Goal: Task Accomplishment & Management: Complete application form

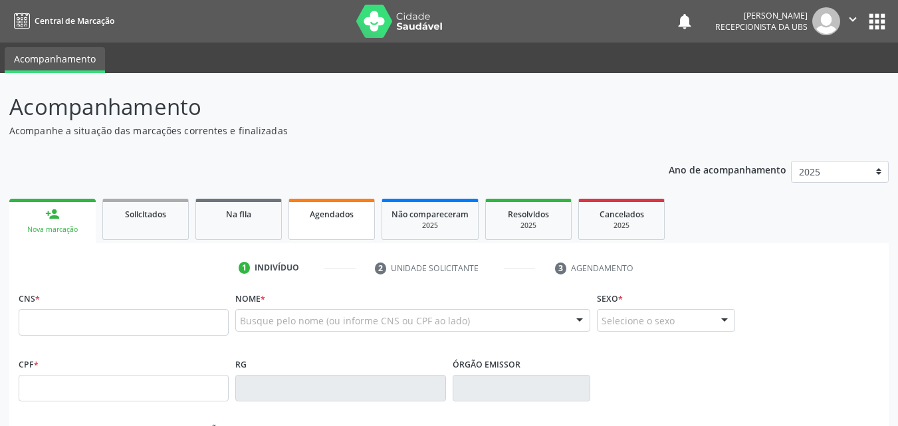
click at [337, 221] on link "Agendados" at bounding box center [332, 219] width 86 height 41
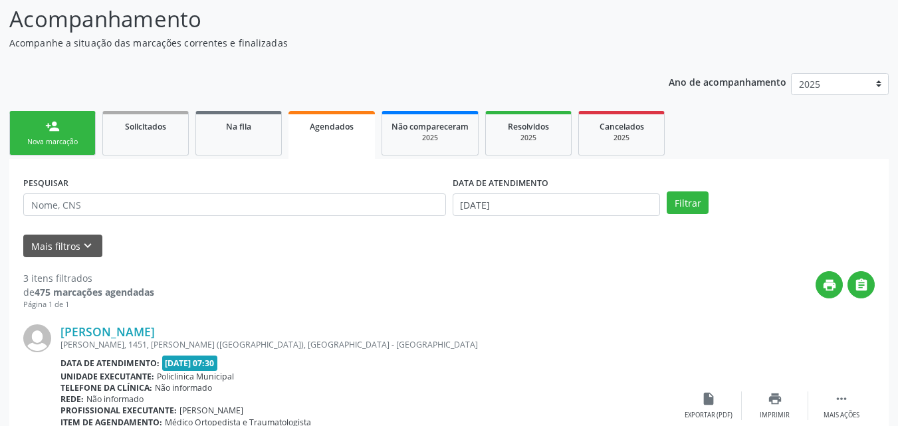
scroll to position [93, 0]
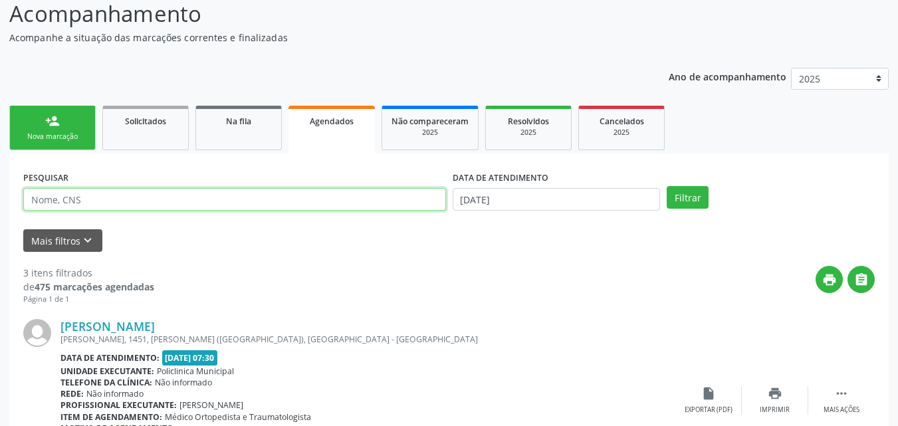
click at [316, 205] on input "text" at bounding box center [234, 199] width 423 height 23
type input "702009317849084"
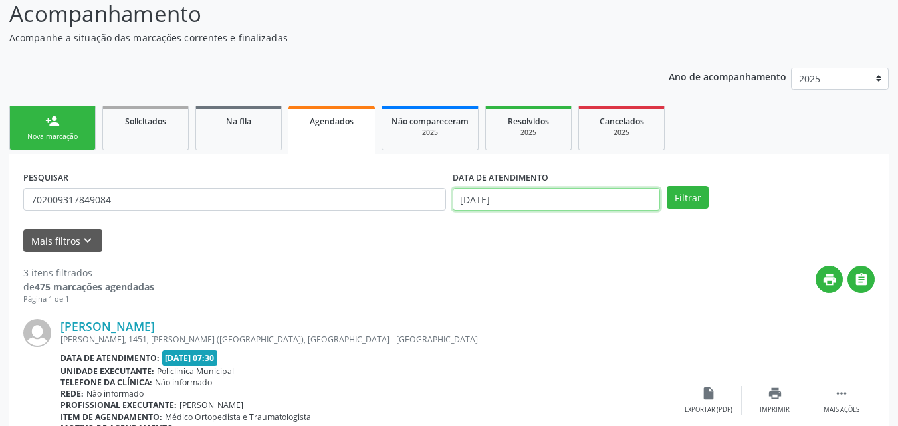
click at [565, 200] on input "[DATE]" at bounding box center [557, 199] width 208 height 23
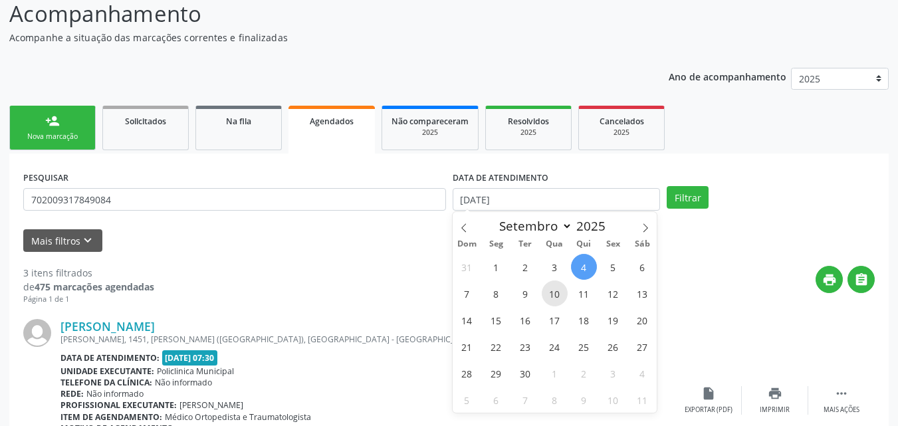
click at [554, 295] on span "10" at bounding box center [555, 294] width 26 height 26
type input "[DATE]"
click at [554, 295] on span "10" at bounding box center [555, 294] width 26 height 26
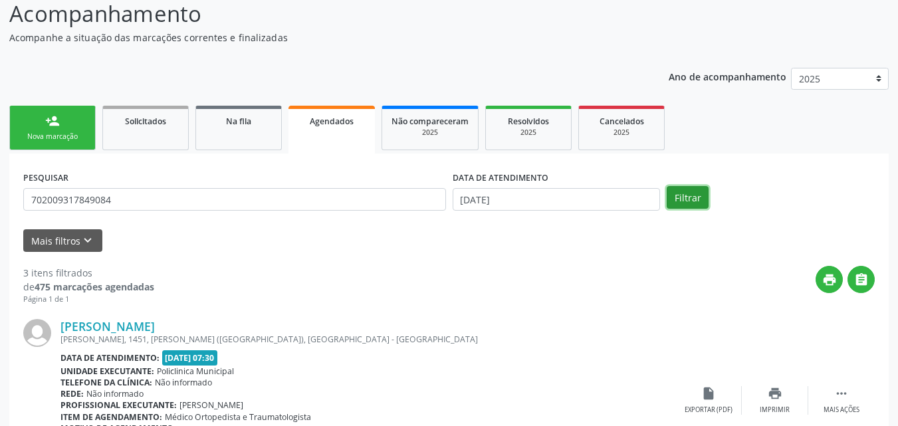
click at [690, 197] on button "Filtrar" at bounding box center [688, 197] width 42 height 23
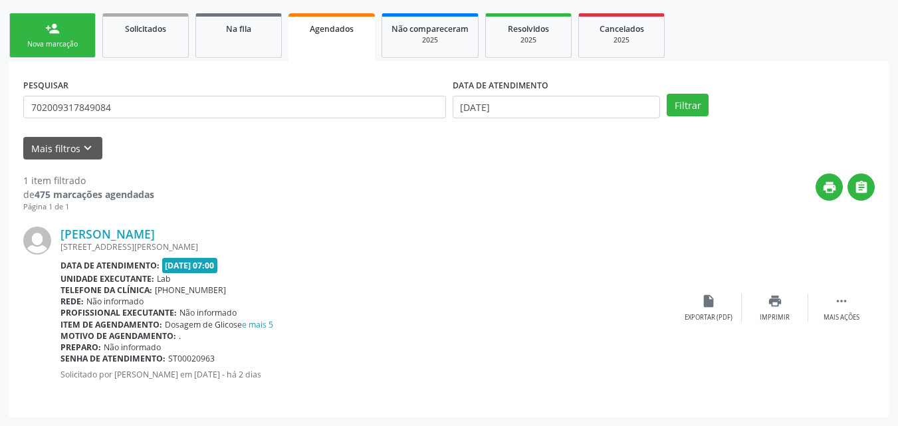
scroll to position [186, 0]
click at [837, 302] on icon "" at bounding box center [842, 300] width 15 height 15
click at [783, 307] on div "edit Editar" at bounding box center [775, 307] width 67 height 29
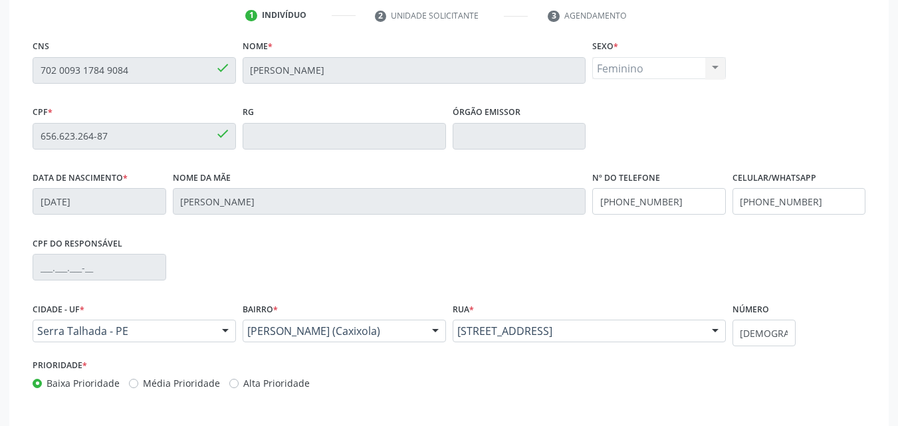
scroll to position [313, 0]
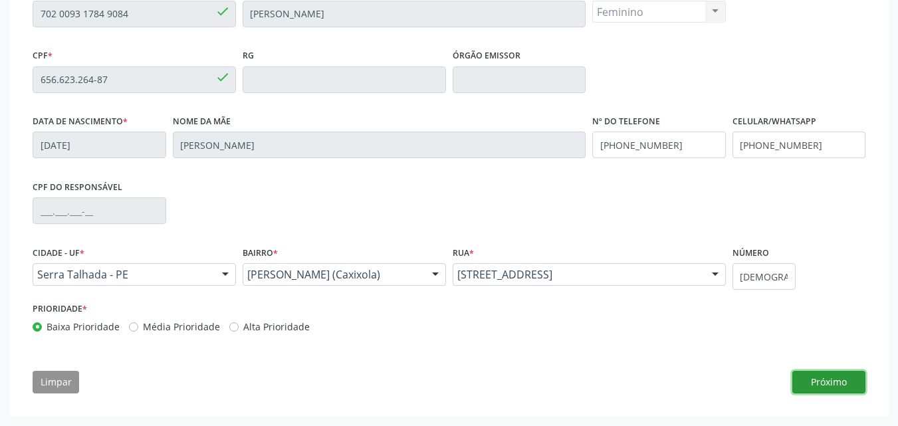
click at [814, 382] on button "Próximo" at bounding box center [829, 382] width 73 height 23
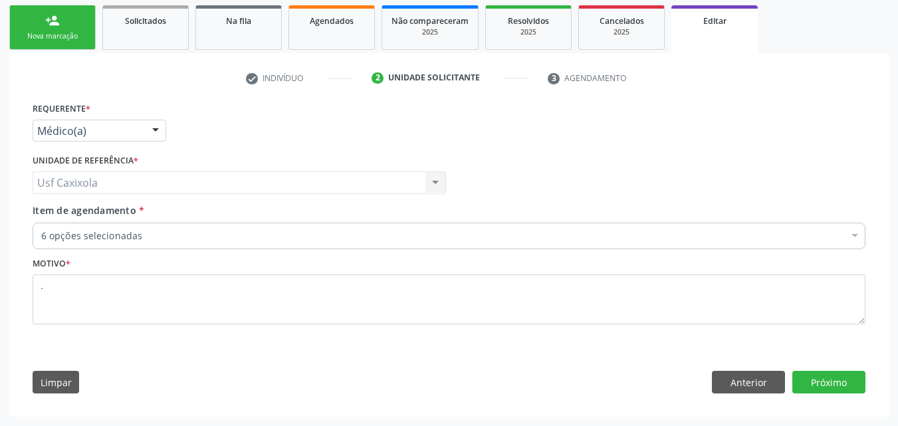
scroll to position [194, 0]
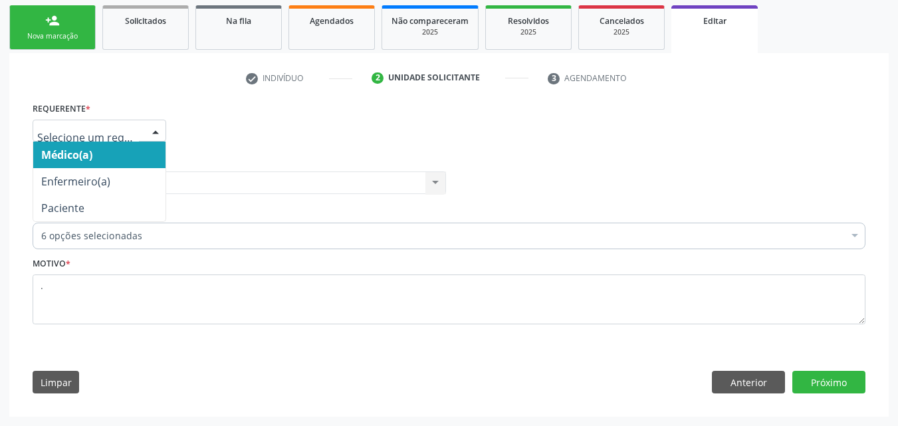
click at [142, 126] on div at bounding box center [100, 131] width 134 height 23
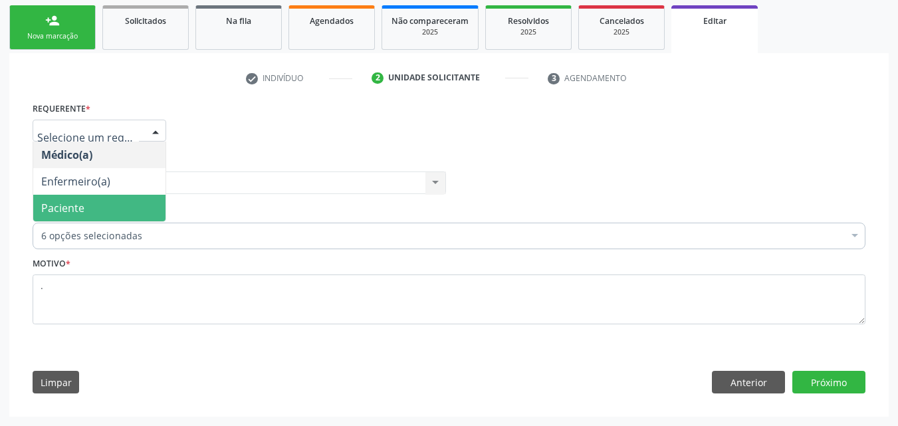
click at [132, 212] on span "Paciente" at bounding box center [99, 208] width 132 height 27
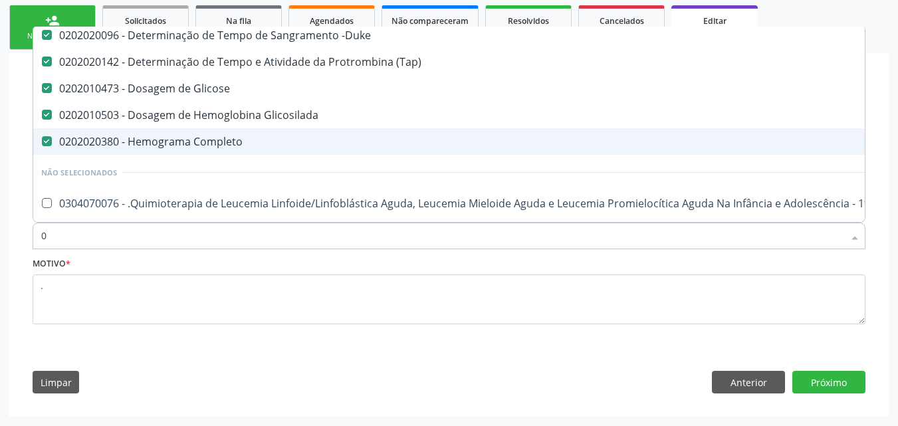
scroll to position [31, 0]
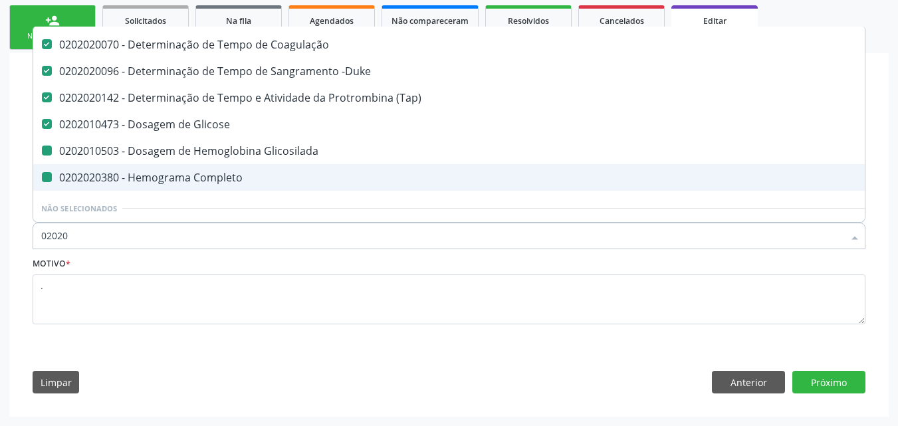
type input "020201"
checkbox Glicosilada "false"
checkbox Completo "false"
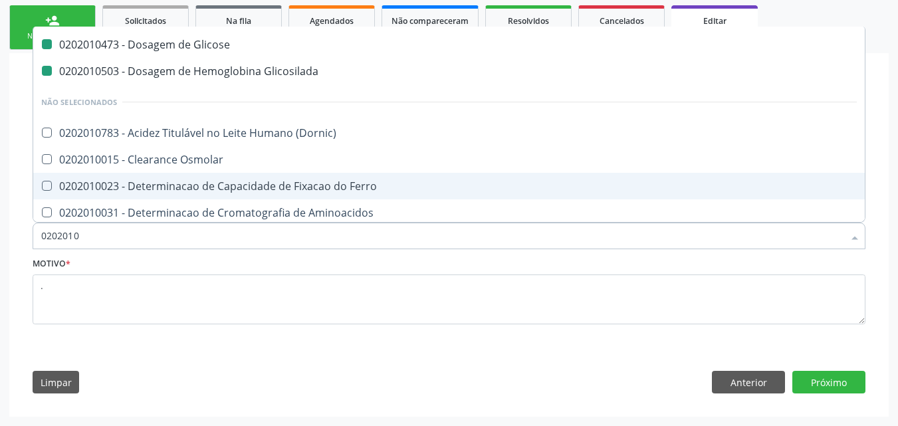
type input "02020106"
checkbox Glicose "false"
checkbox Glicosilada "false"
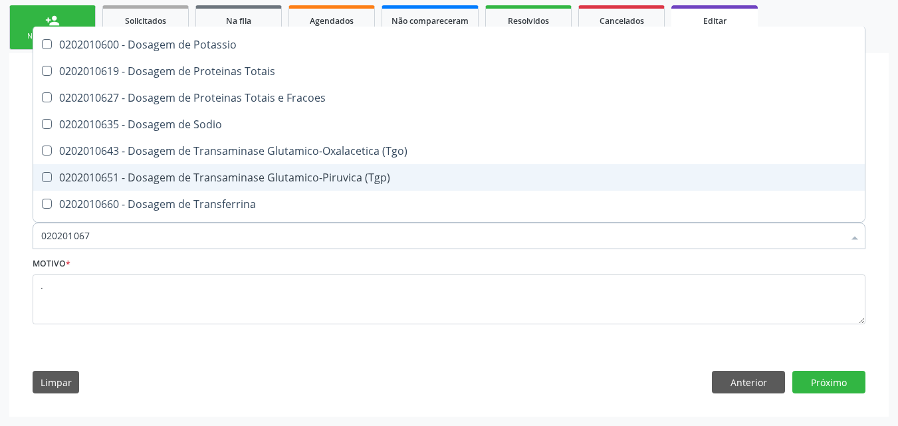
scroll to position [0, 0]
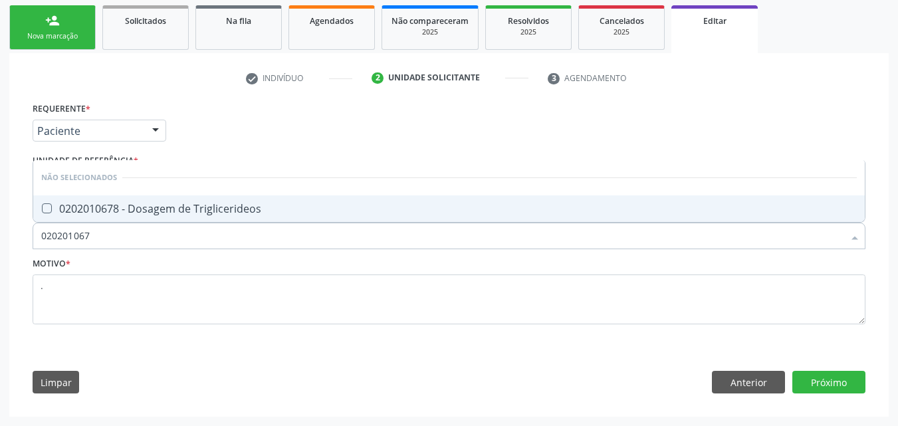
type input "0202010678"
click at [175, 209] on div "0202010678 - Dosagem de Triglicerideos" at bounding box center [449, 209] width 816 height 11
checkbox Triglicerideos "true"
drag, startPoint x: 98, startPoint y: 241, endPoint x: 0, endPoint y: 238, distance: 98.5
click at [0, 238] on div "Acompanhamento Acompanhe a situação das marcações correntes e finalizadas Relat…" at bounding box center [449, 153] width 898 height 547
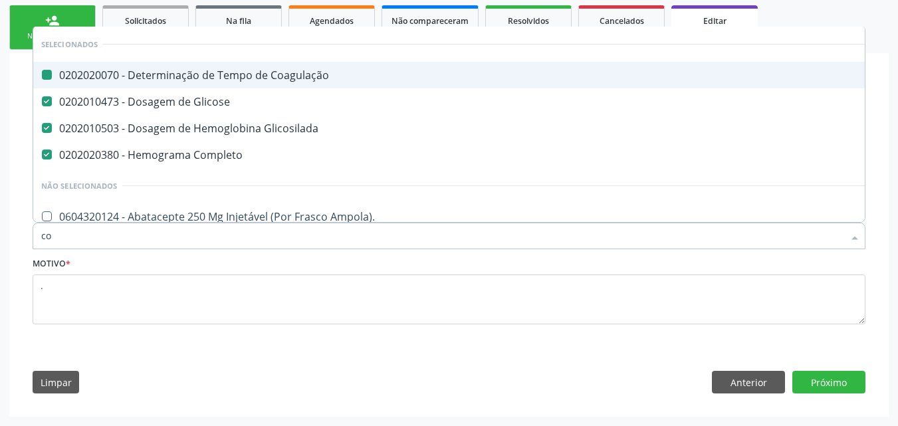
type input "col"
checkbox Coagulação "false"
checkbox Glicose "false"
checkbox Glicosilada "false"
checkbox Completo "false"
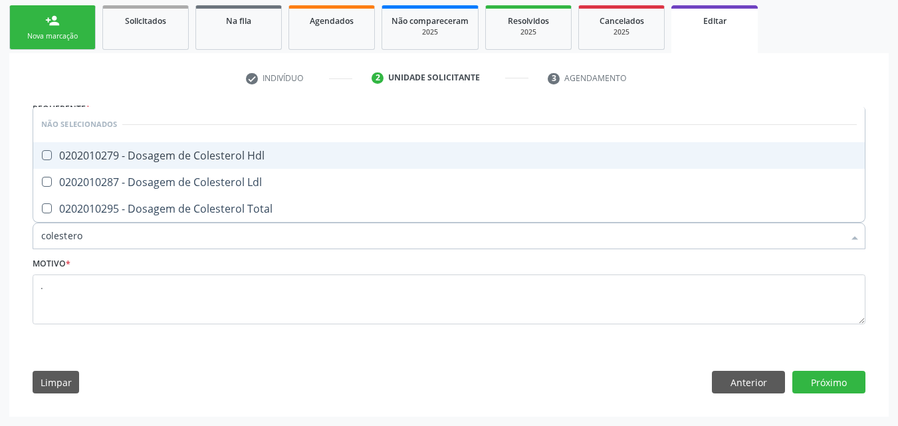
type input "colesterol"
click at [64, 150] on div "0202010279 - Dosagem de Colesterol Hdl" at bounding box center [449, 155] width 816 height 11
checkbox Hdl "true"
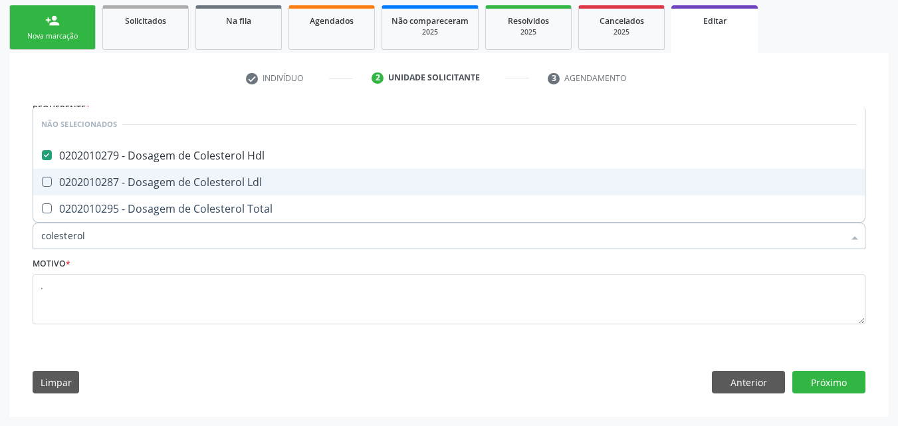
click at [60, 172] on span "0202010287 - Dosagem de Colesterol Ldl" at bounding box center [449, 182] width 832 height 27
checkbox Ldl "true"
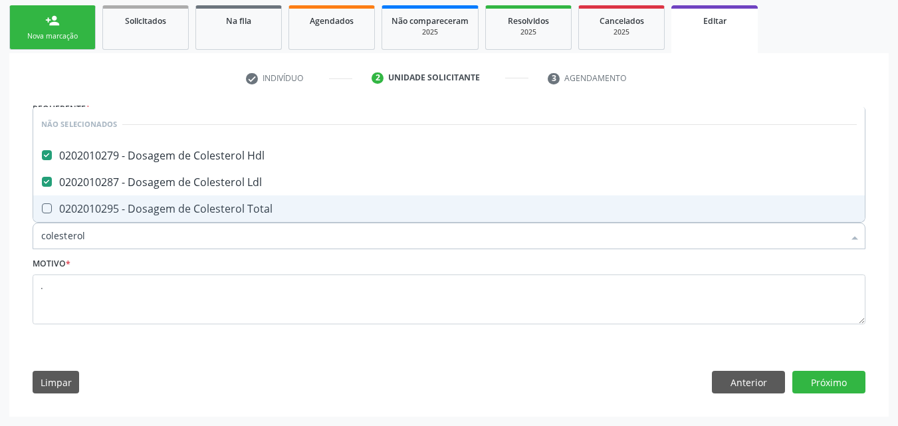
click at [57, 206] on div "0202010295 - Dosagem de Colesterol Total" at bounding box center [449, 209] width 816 height 11
checkbox Total "true"
click at [832, 380] on button "Próximo" at bounding box center [829, 382] width 73 height 23
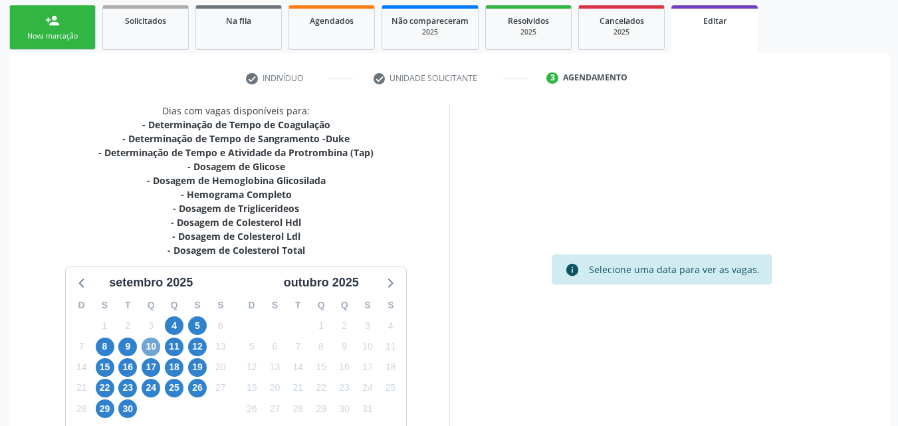
click at [156, 346] on span "10" at bounding box center [151, 347] width 19 height 19
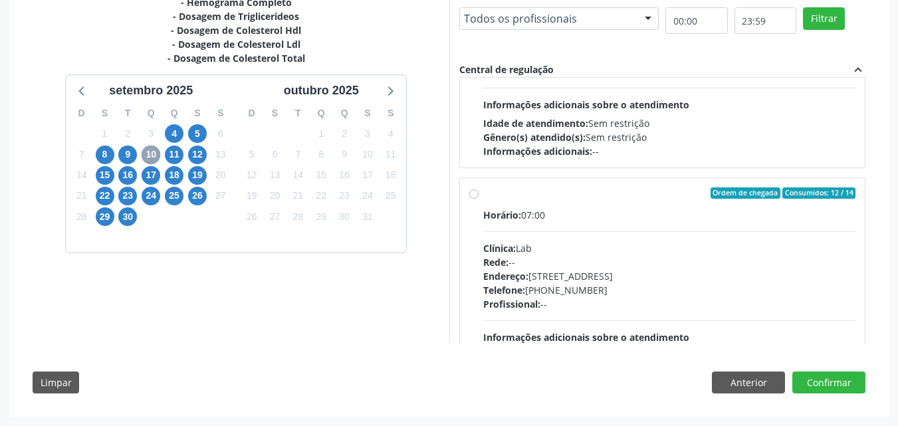
scroll to position [399, 0]
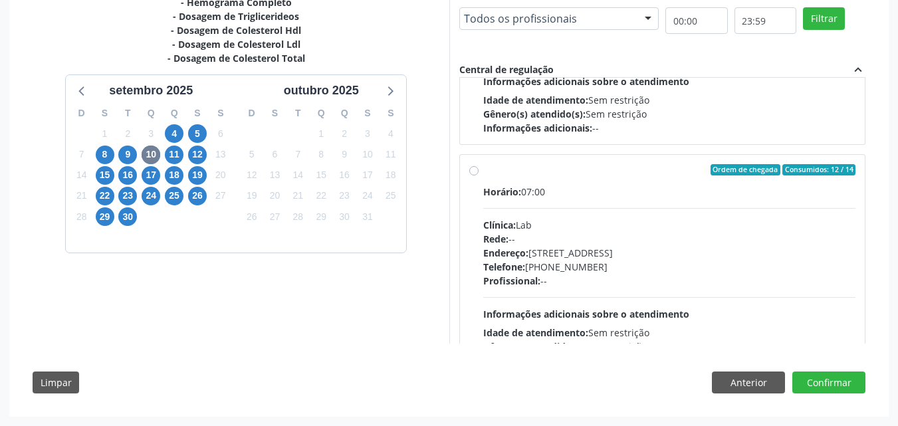
click at [483, 173] on label "Ordem de chegada Consumidos: 12 / 14 Horário: 07:00 Clínica: Lab Rede: -- Ender…" at bounding box center [669, 266] width 373 height 204
click at [476, 173] on input "Ordem de chegada Consumidos: 12 / 14 Horário: 07:00 Clínica: Lab Rede: -- Ender…" at bounding box center [474, 170] width 9 height 12
radio input "true"
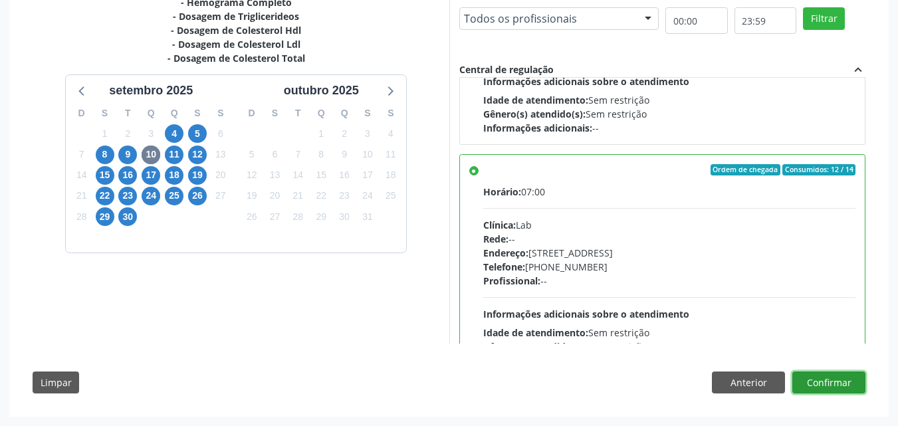
click at [830, 381] on button "Confirmar" at bounding box center [829, 383] width 73 height 23
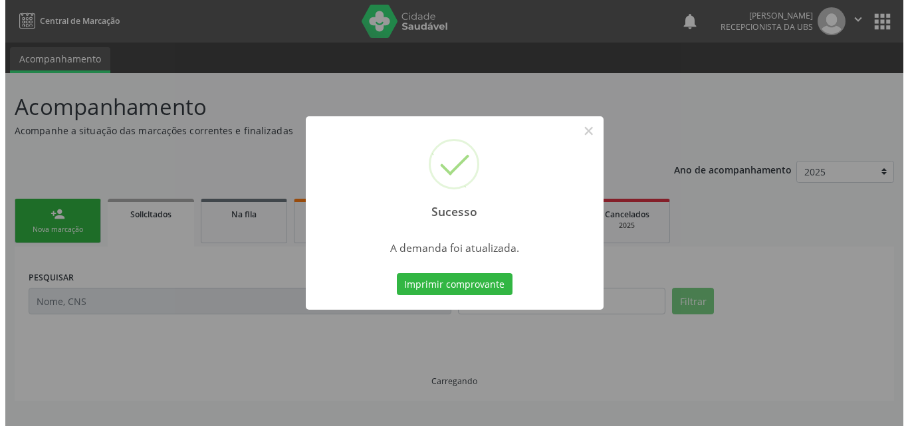
scroll to position [0, 0]
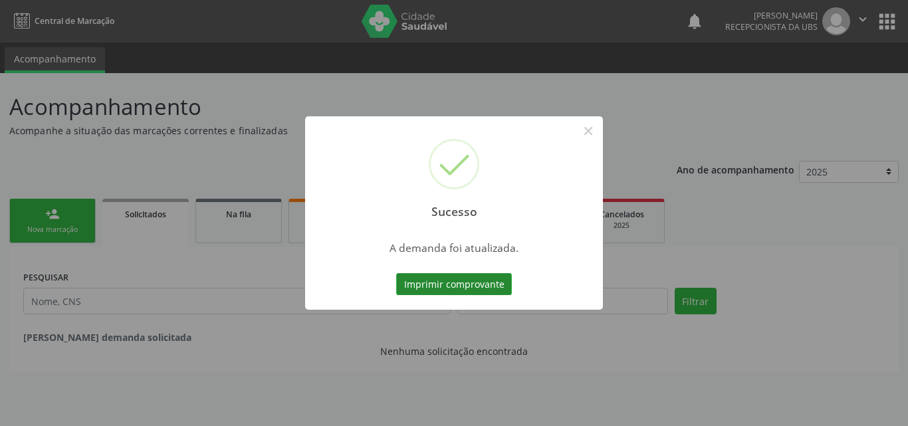
click at [483, 287] on button "Imprimir comprovante" at bounding box center [454, 284] width 116 height 23
